Goal: Entertainment & Leisure: Consume media (video, audio)

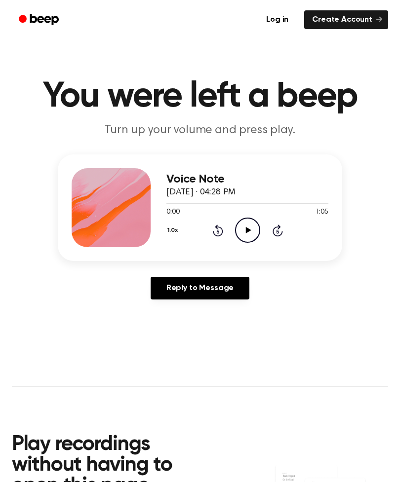
click at [245, 224] on icon "Play Audio" at bounding box center [247, 230] width 25 height 25
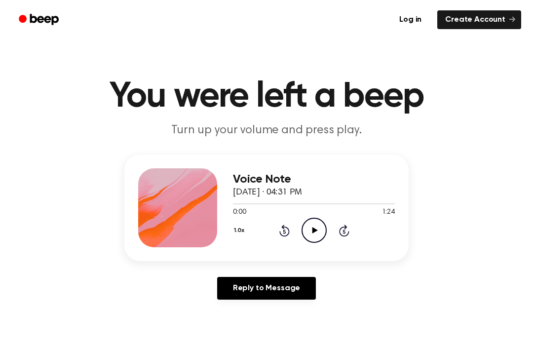
click at [311, 218] on circle at bounding box center [314, 230] width 24 height 24
click at [317, 230] on icon "Play Audio" at bounding box center [313, 230] width 25 height 25
click at [317, 230] on icon "Pause Audio" at bounding box center [313, 230] width 25 height 25
click at [302, 231] on icon "Play Audio" at bounding box center [313, 230] width 25 height 25
click at [308, 222] on icon "Pause Audio" at bounding box center [313, 230] width 25 height 25
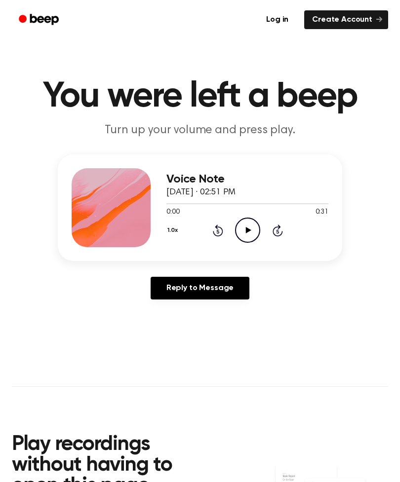
click at [247, 223] on icon "Play Audio" at bounding box center [247, 230] width 25 height 25
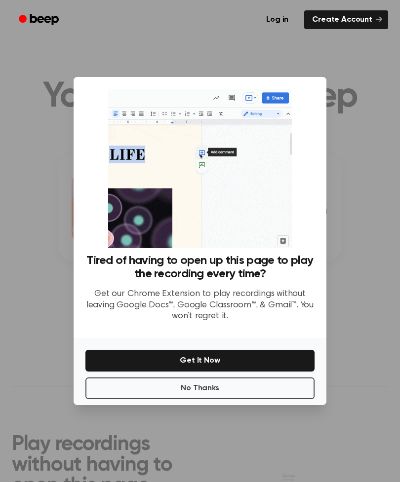
click at [196, 397] on button "No Thanks" at bounding box center [199, 388] width 229 height 22
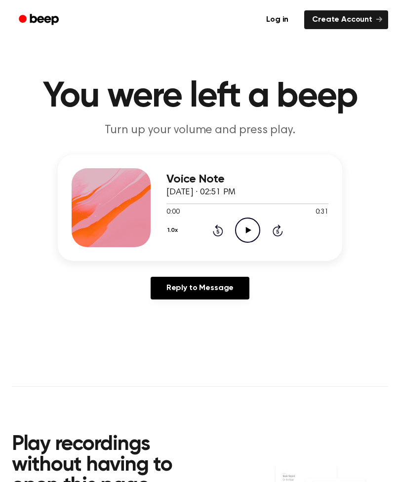
click at [245, 229] on icon "Play Audio" at bounding box center [247, 230] width 25 height 25
click at [398, 259] on main "You were left a beep Turn up your volume and press play. Voice Note September 2…" at bounding box center [200, 319] width 400 height 638
